Goal: Information Seeking & Learning: Learn about a topic

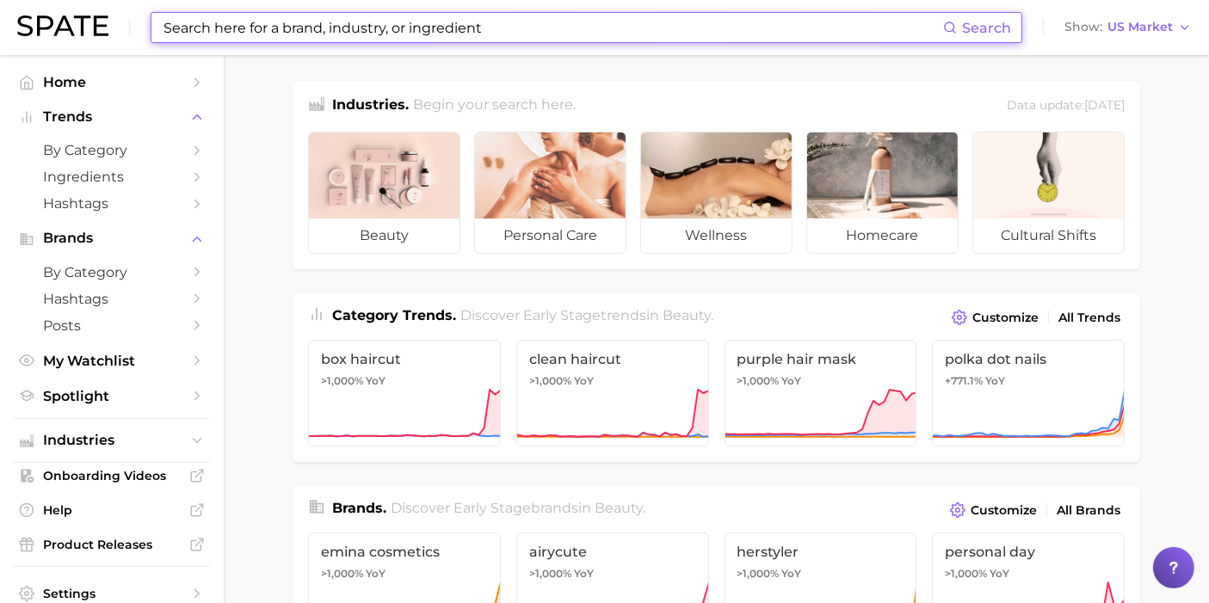
click at [235, 31] on input at bounding box center [552, 27] width 781 height 29
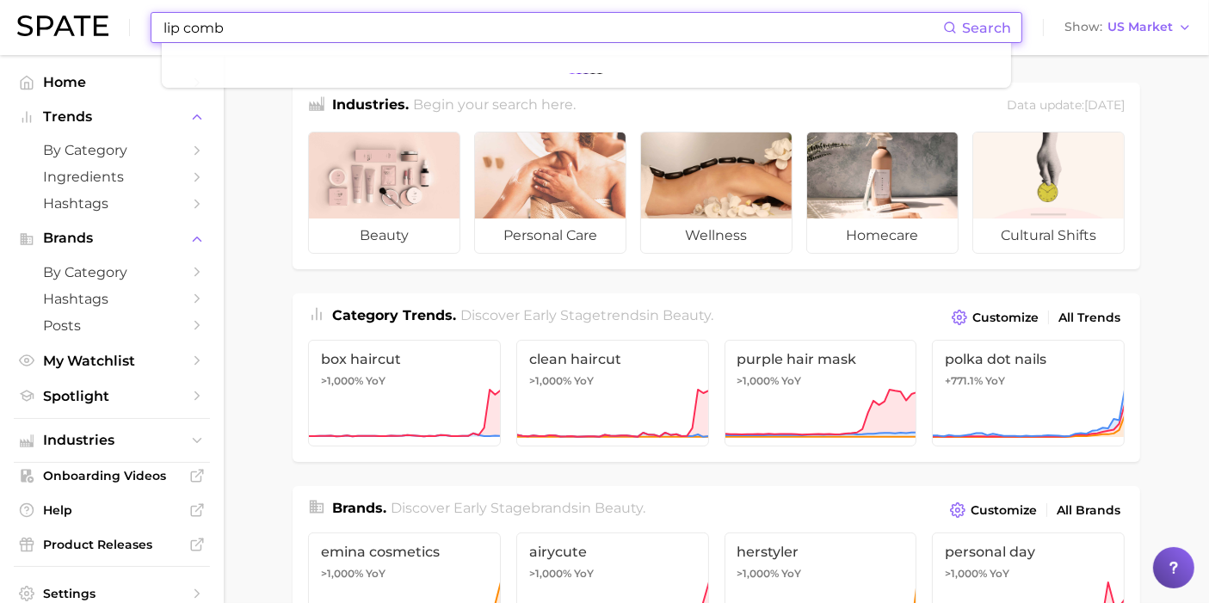
type input "lip combo"
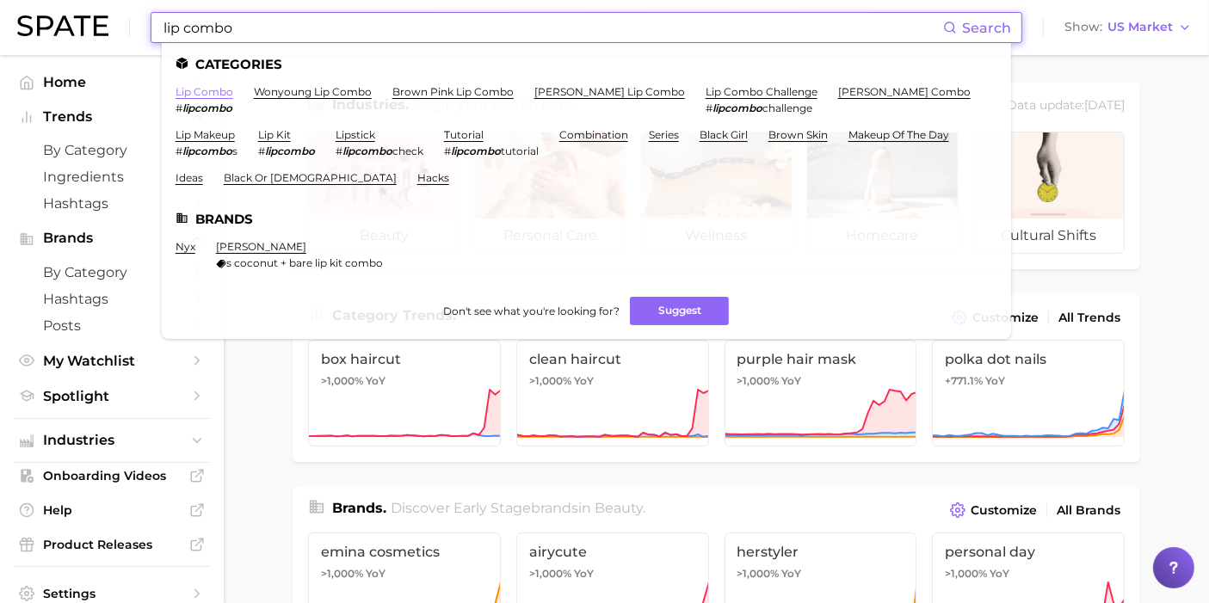
click at [200, 96] on link "lip combo" at bounding box center [205, 91] width 58 height 13
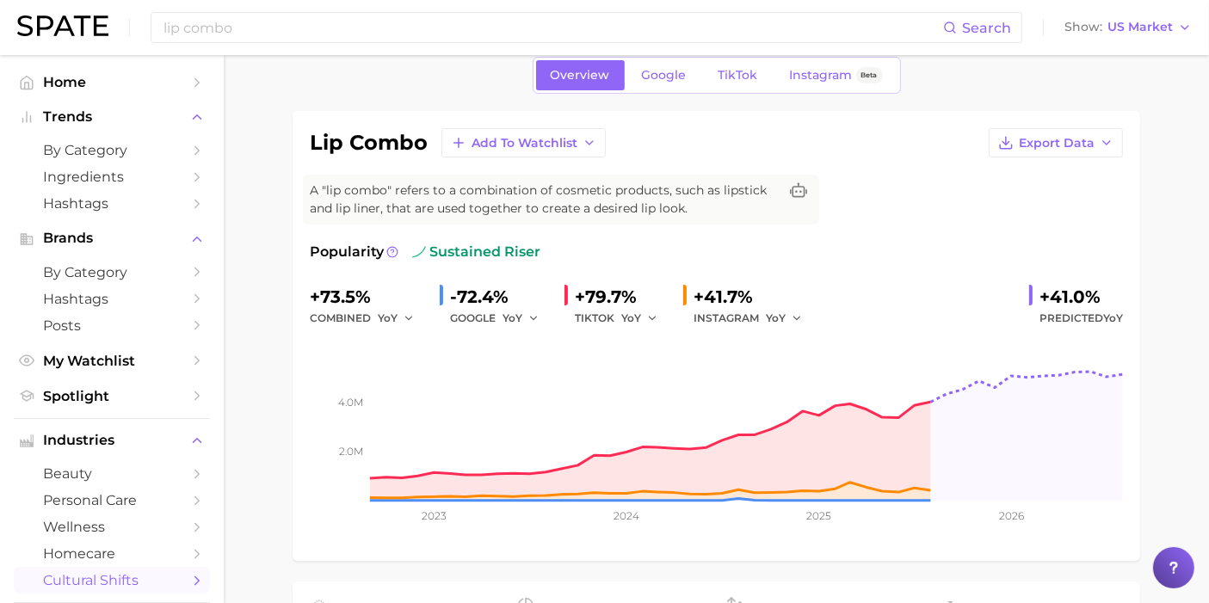
scroll to position [73, 0]
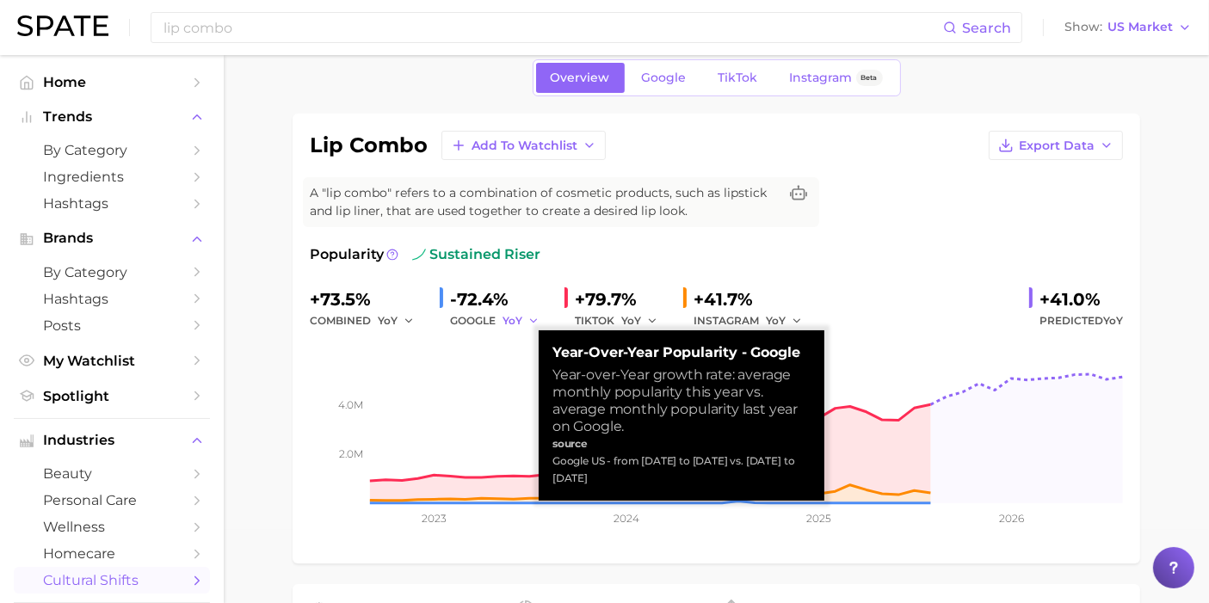
click at [522, 319] on span "YoY" at bounding box center [513, 320] width 20 height 15
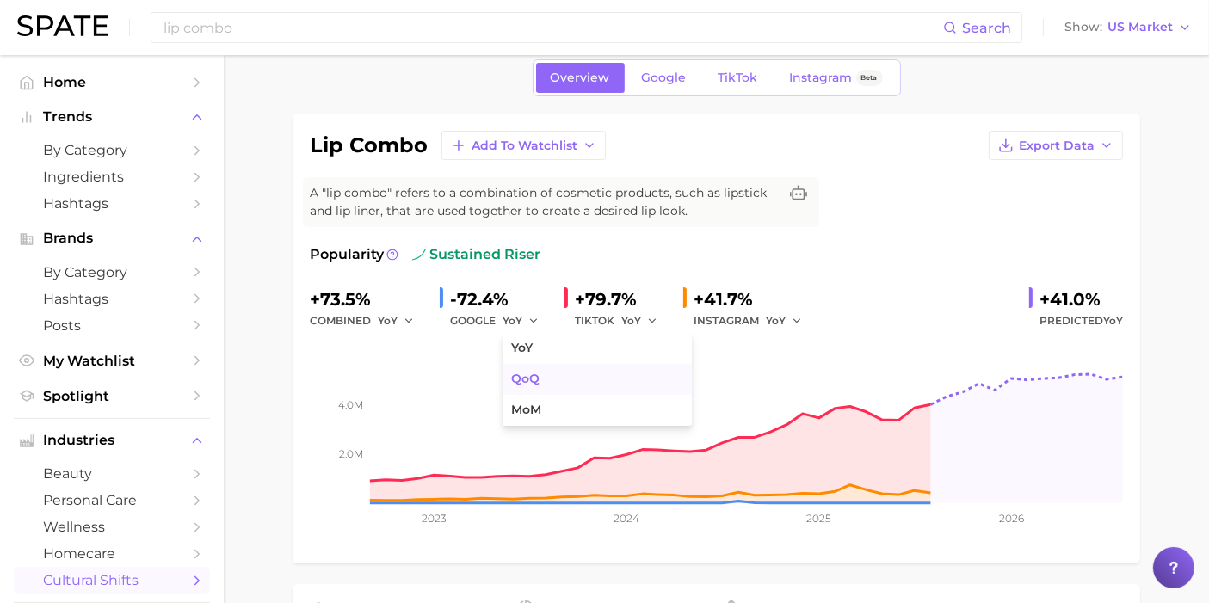
click at [526, 384] on span "QoQ" at bounding box center [525, 379] width 28 height 15
click at [526, 324] on span "QoQ" at bounding box center [515, 320] width 24 height 15
click at [534, 412] on span "MoM" at bounding box center [526, 410] width 30 height 15
click at [534, 319] on icon "button" at bounding box center [540, 321] width 12 height 12
click at [532, 349] on span "YoY" at bounding box center [522, 348] width 22 height 15
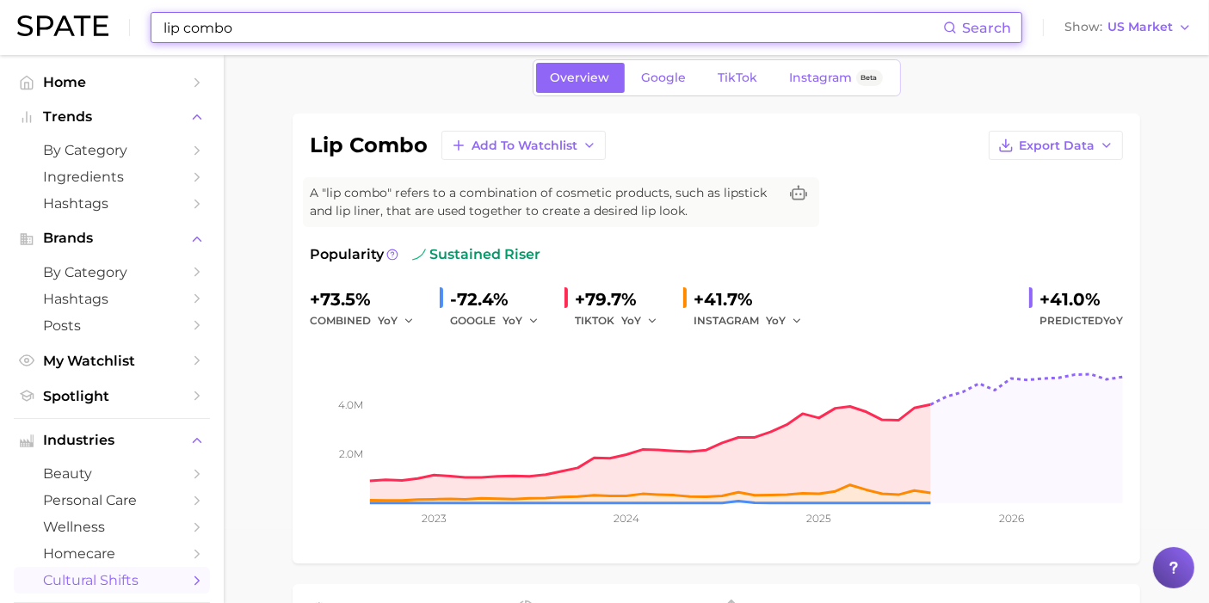
click at [198, 33] on input "lip combo" at bounding box center [552, 27] width 781 height 29
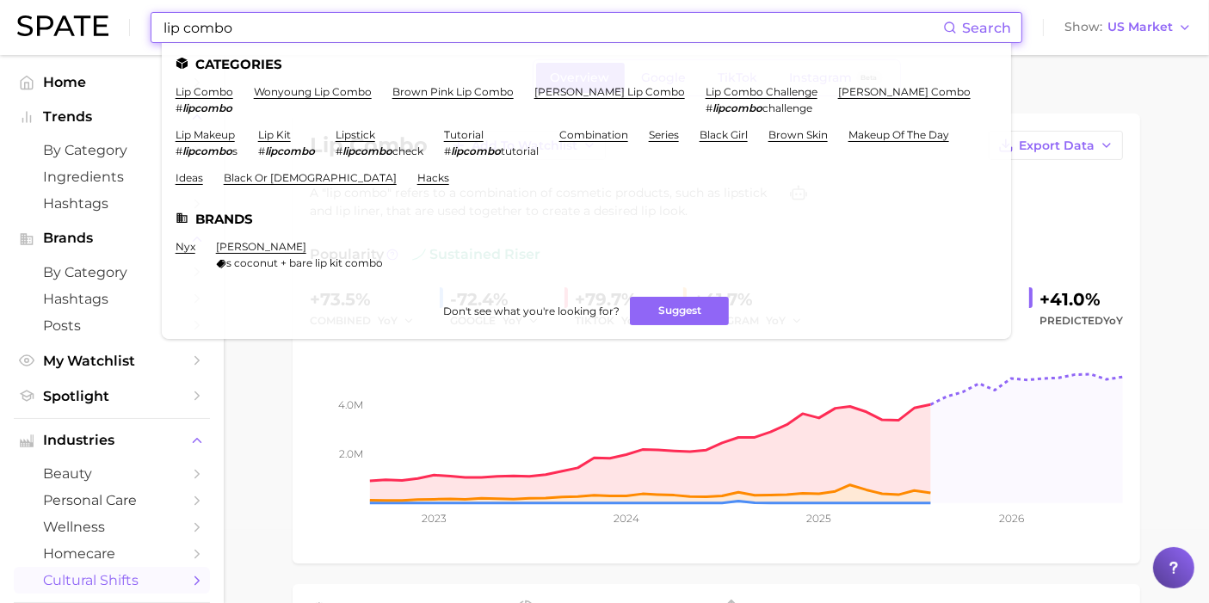
drag, startPoint x: 187, startPoint y: 32, endPoint x: 145, endPoint y: 15, distance: 45.2
click at [145, 15] on div "lip combo Search Categories lip combo # lipcombo wonyoung lip combo brown pink …" at bounding box center [604, 27] width 1175 height 55
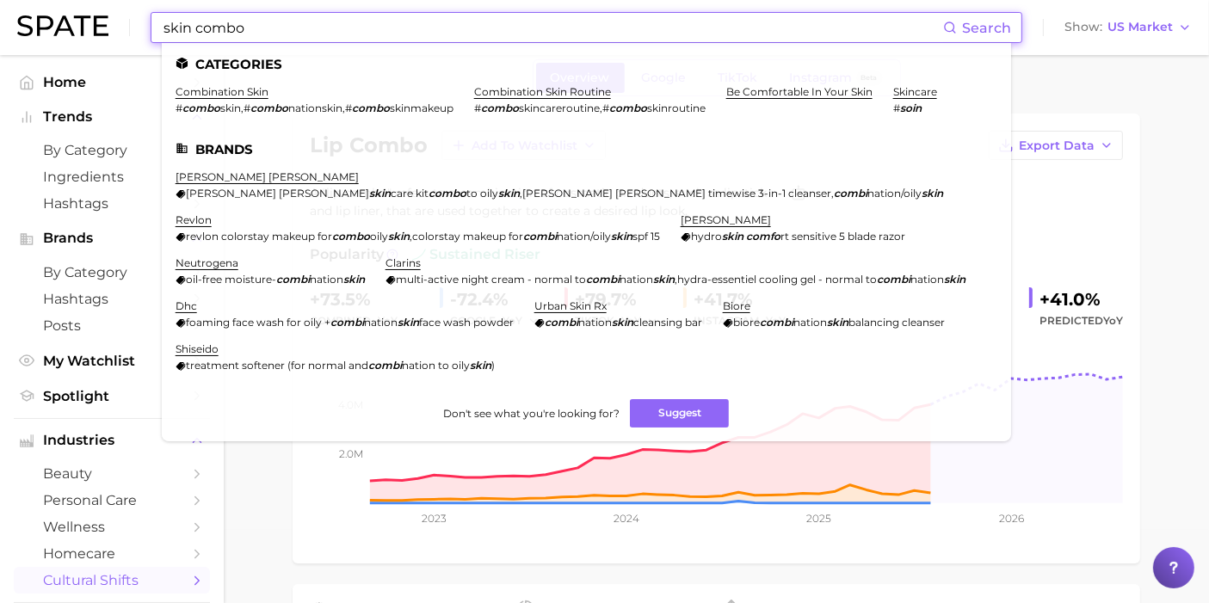
click at [238, 31] on input "skin combo" at bounding box center [552, 27] width 781 height 29
drag, startPoint x: 269, startPoint y: 32, endPoint x: 153, endPoint y: 13, distance: 117.7
click at [153, 13] on div "skin combo Search Categories combination skin # combo skin , # combo nationskin…" at bounding box center [587, 27] width 872 height 31
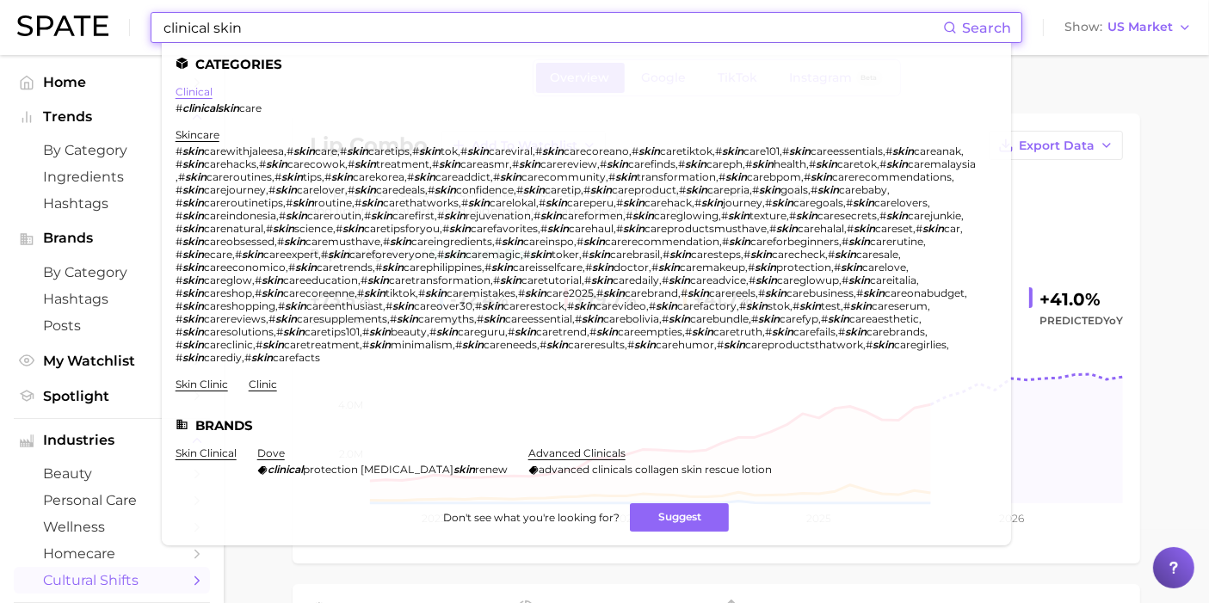
click at [201, 90] on link "clinical" at bounding box center [194, 91] width 37 height 13
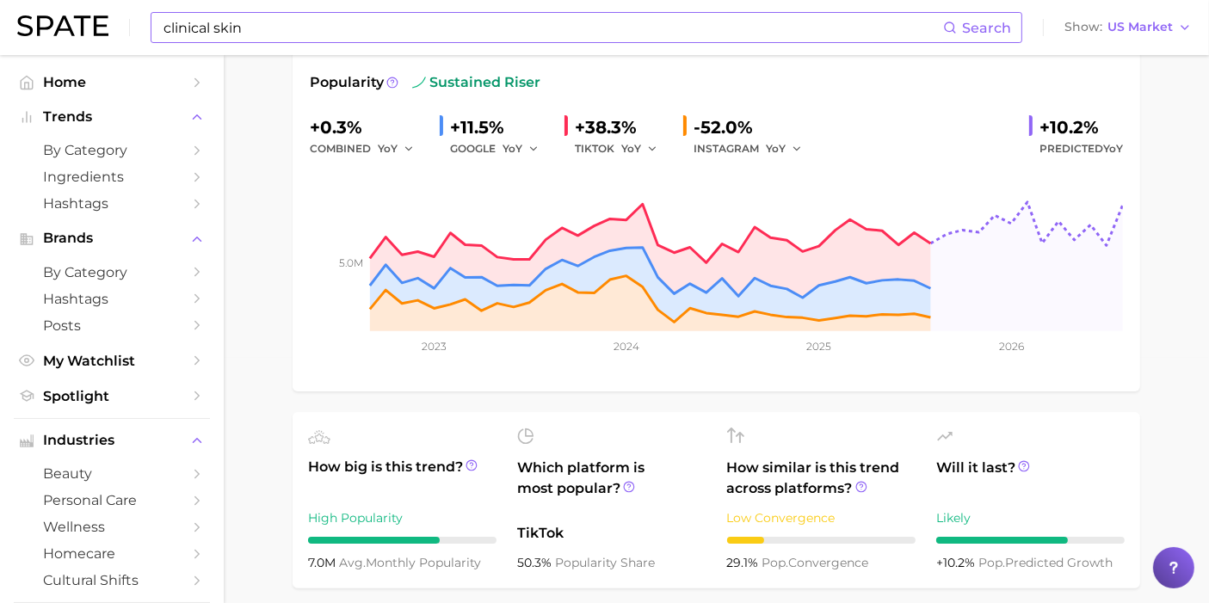
scroll to position [246, 0]
click at [800, 151] on icon "button" at bounding box center [797, 148] width 12 height 12
click at [794, 200] on span "QoQ" at bounding box center [789, 206] width 28 height 15
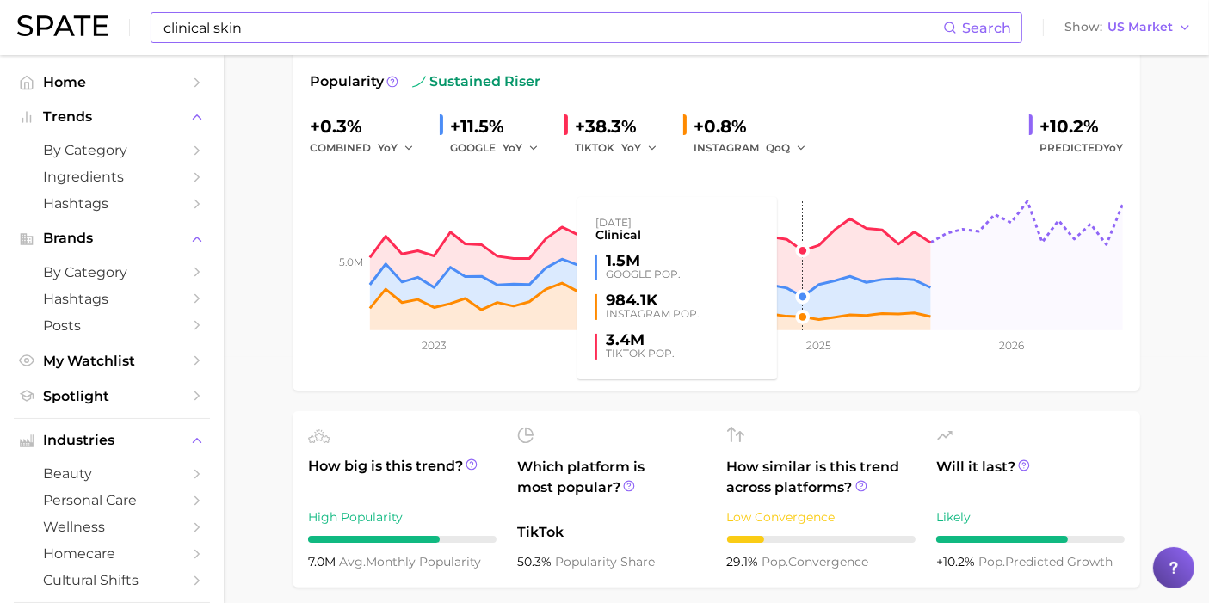
click at [792, 158] on rect at bounding box center [716, 244] width 813 height 172
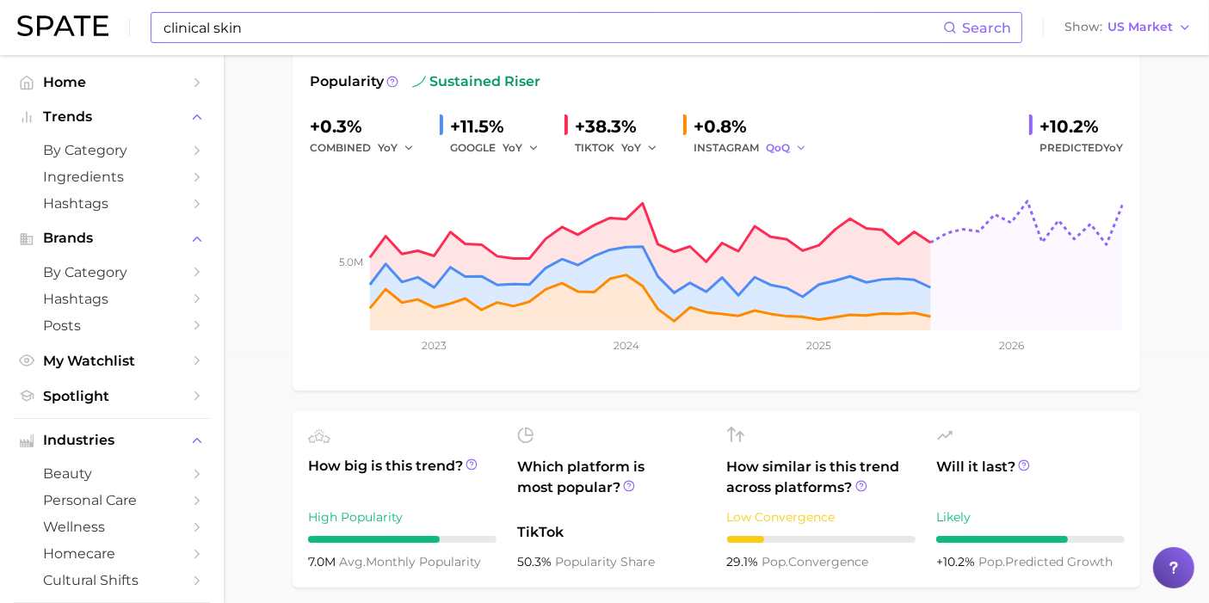
click at [789, 148] on button "QoQ" at bounding box center [786, 148] width 41 height 21
click at [790, 230] on span "MoM" at bounding box center [790, 237] width 30 height 15
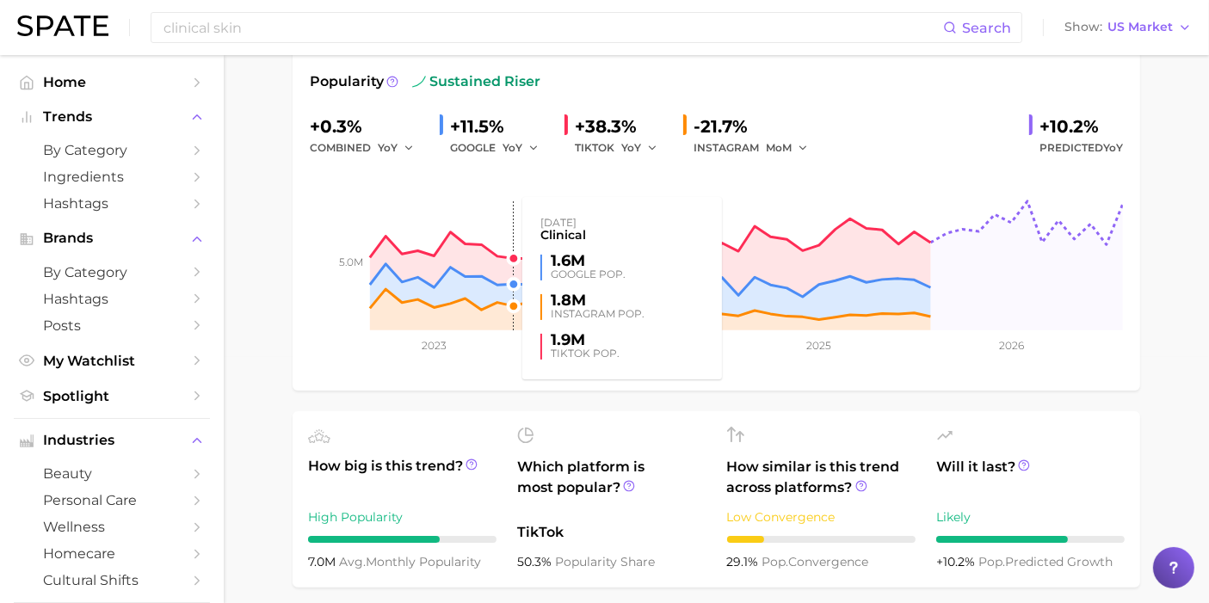
scroll to position [0, 0]
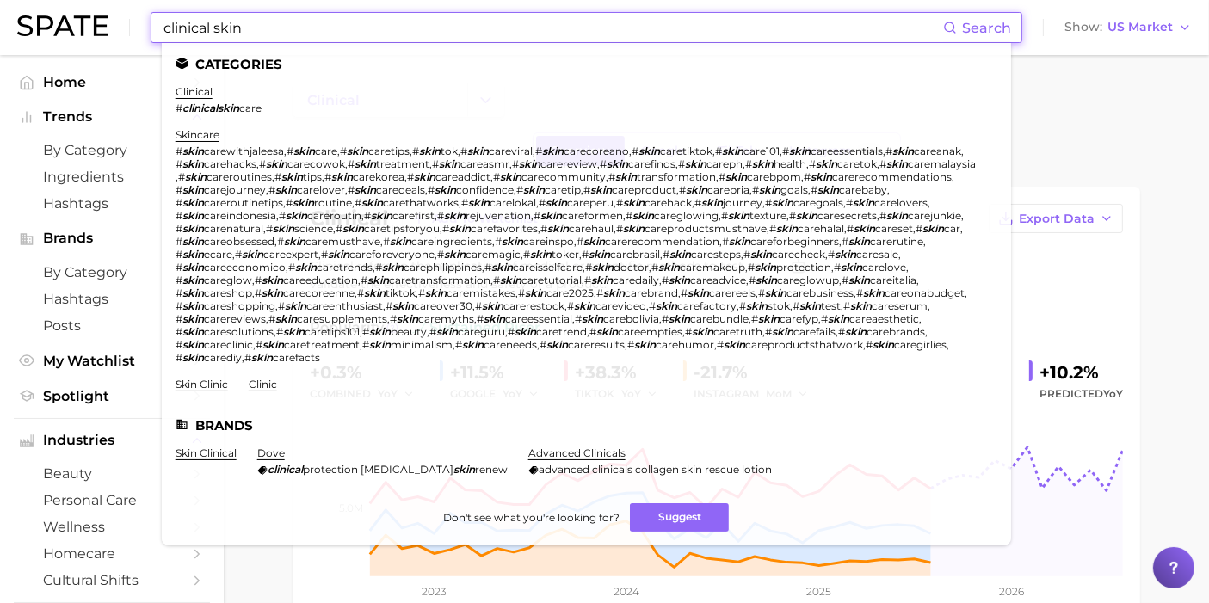
click at [228, 31] on input "clinical skin" at bounding box center [552, 27] width 781 height 29
drag, startPoint x: 257, startPoint y: 34, endPoint x: 129, endPoint y: -1, distance: 132.8
click at [129, 0] on div "clinical skin Search Categories clinical # clinicalskin care skincare # skin ca…" at bounding box center [604, 27] width 1175 height 55
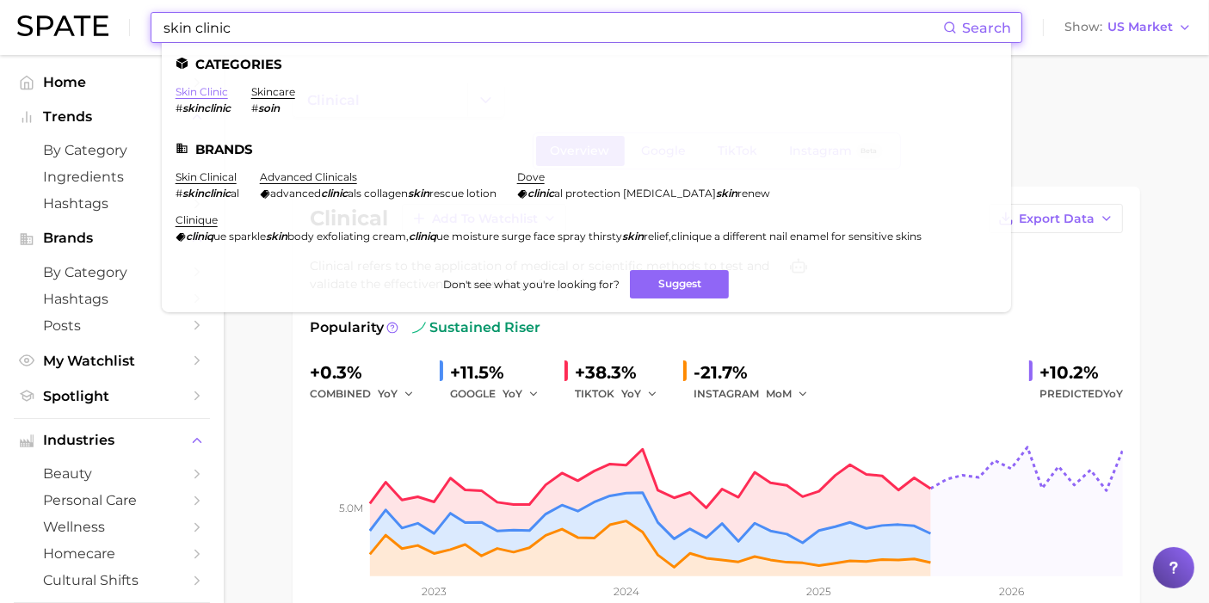
type input "skin clinic"
click at [213, 88] on link "skin clinic" at bounding box center [202, 91] width 52 height 13
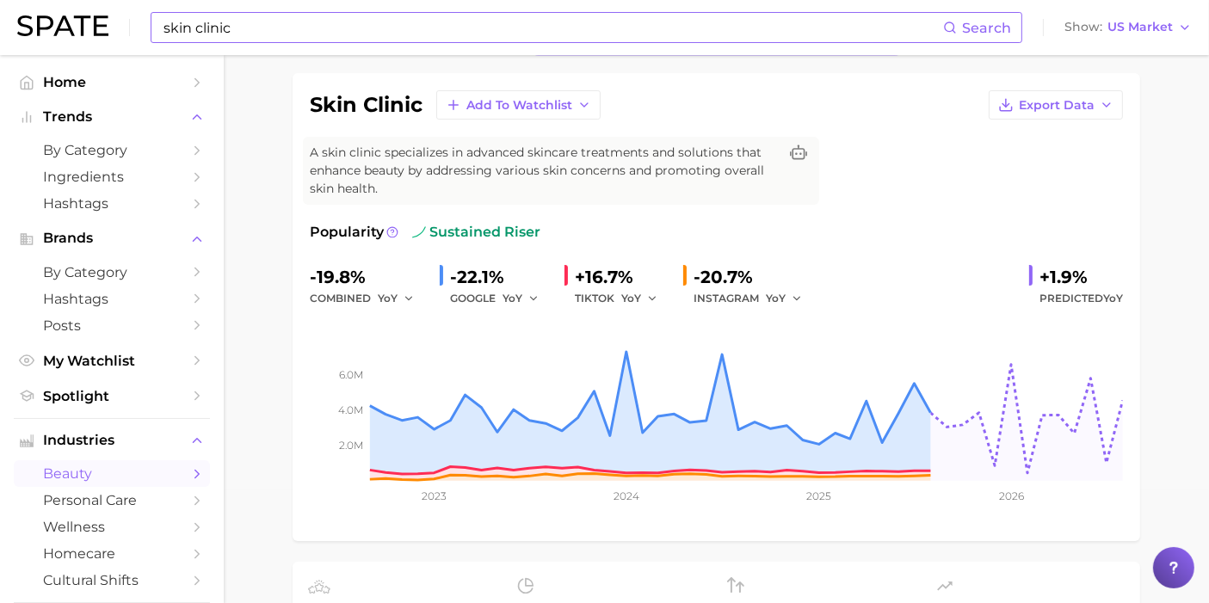
scroll to position [118, 0]
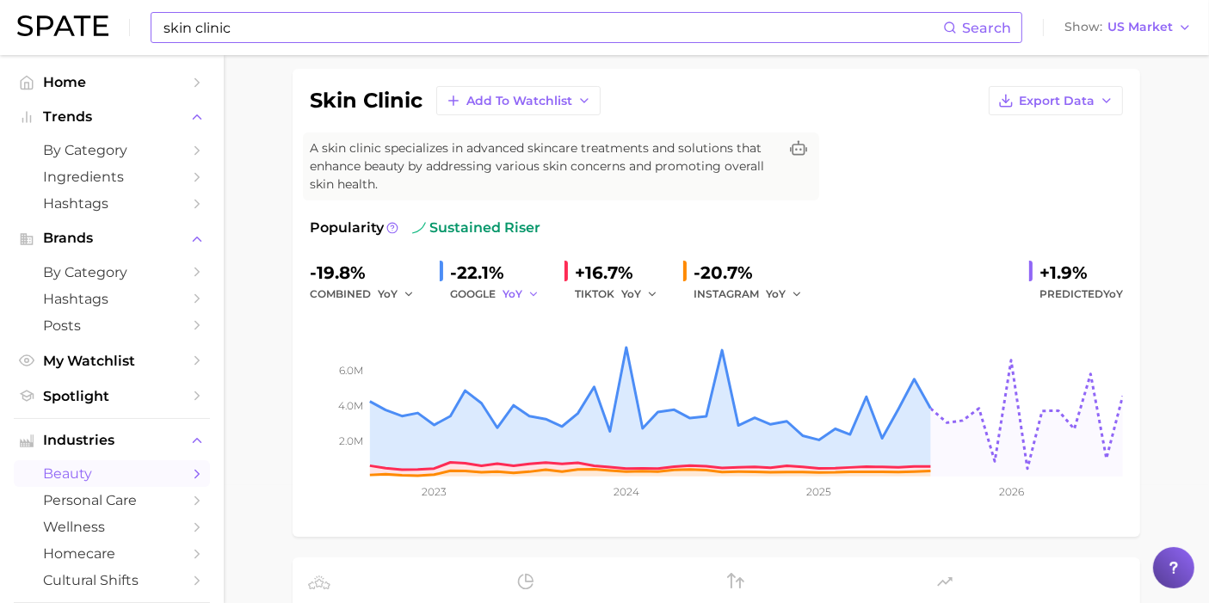
click at [524, 289] on button "YoY" at bounding box center [521, 294] width 37 height 21
click at [528, 345] on span "QoQ" at bounding box center [525, 352] width 28 height 15
click at [784, 293] on button "YoY" at bounding box center [784, 294] width 37 height 21
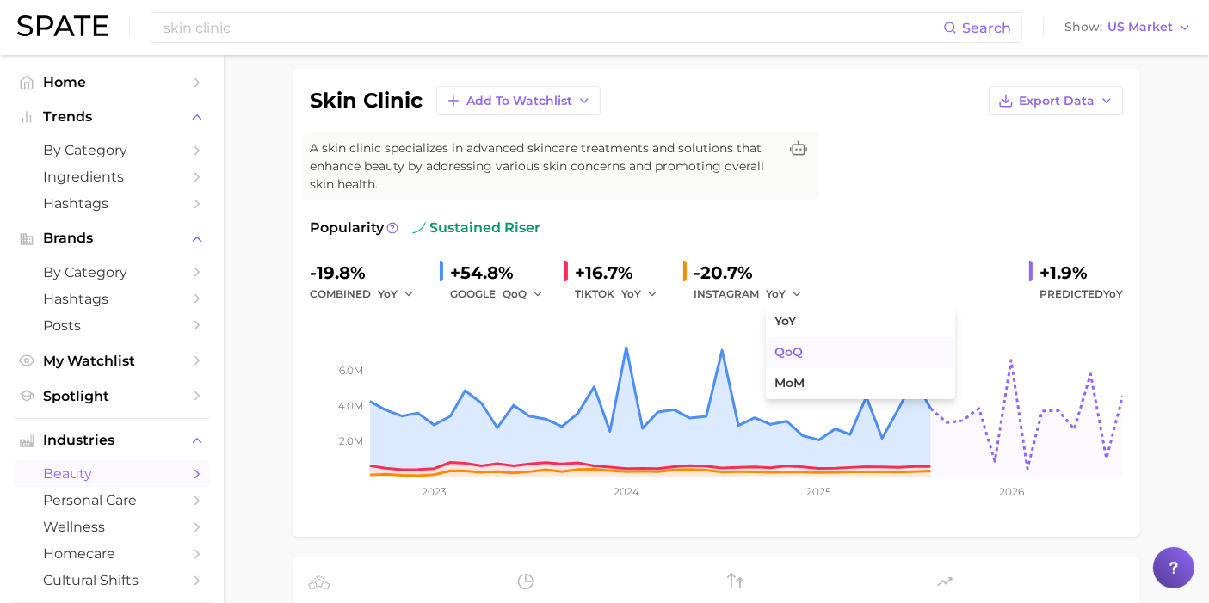
click at [798, 353] on span "QoQ" at bounding box center [789, 352] width 28 height 15
click at [799, 281] on div "+5.5%" at bounding box center [754, 273] width 120 height 28
click at [800, 284] on button "QoQ" at bounding box center [786, 294] width 41 height 21
click at [804, 377] on span "MoM" at bounding box center [790, 383] width 30 height 15
